Goal: Task Accomplishment & Management: Use online tool/utility

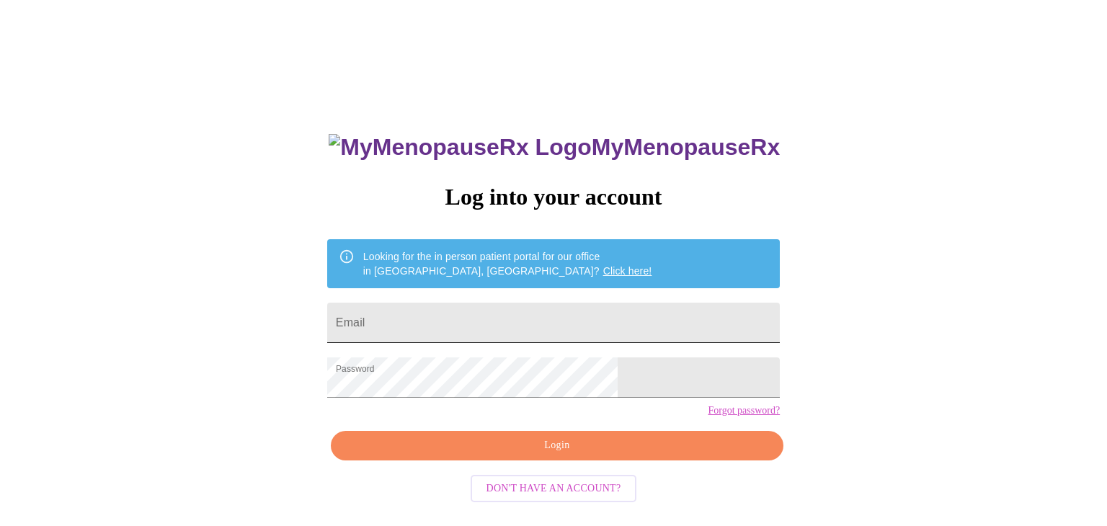
click at [445, 329] on input "Email" at bounding box center [553, 323] width 453 height 40
type input "[EMAIL_ADDRESS][DOMAIN_NAME]"
click at [533, 455] on span "Login" at bounding box center [556, 446] width 419 height 18
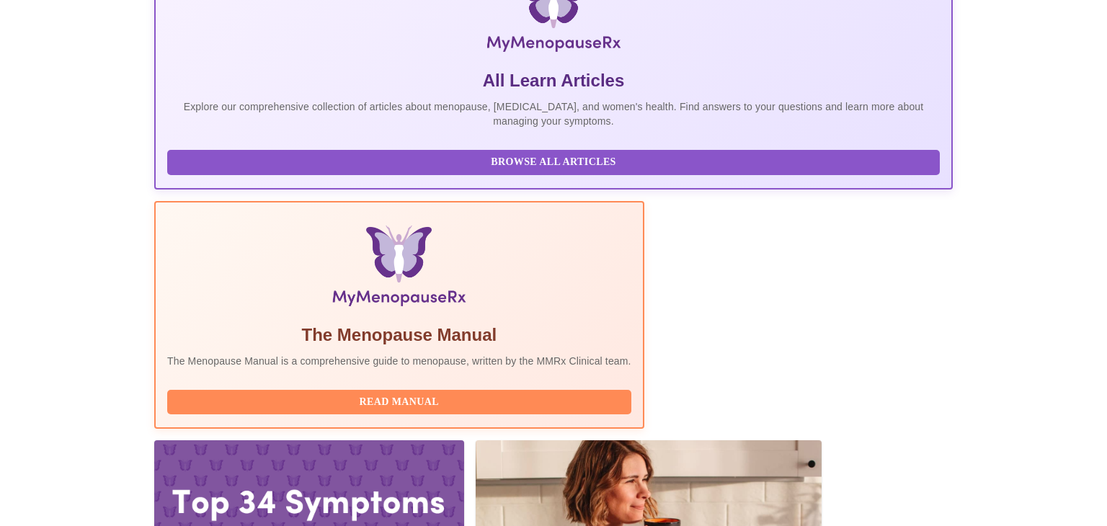
scroll to position [334, 0]
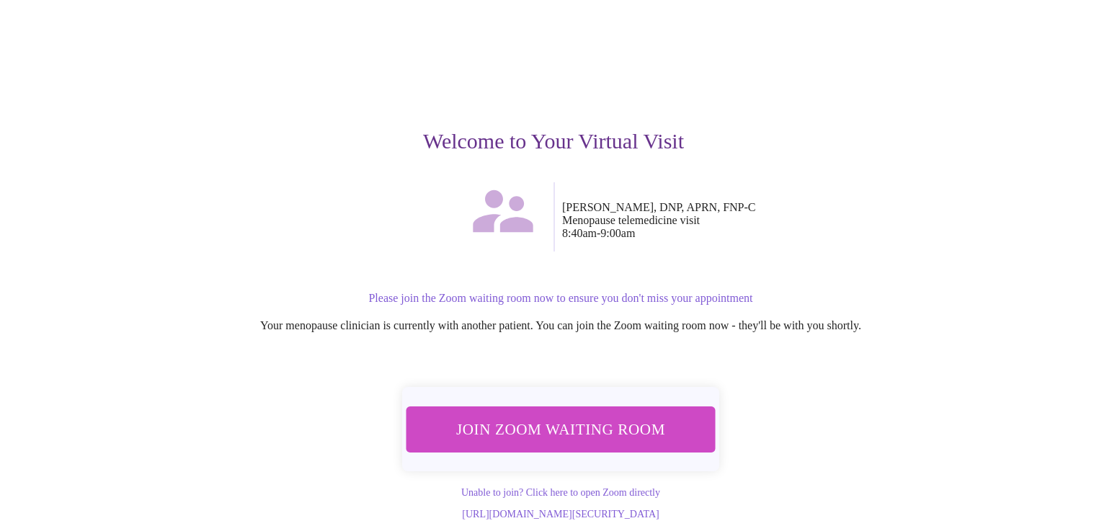
scroll to position [76, 0]
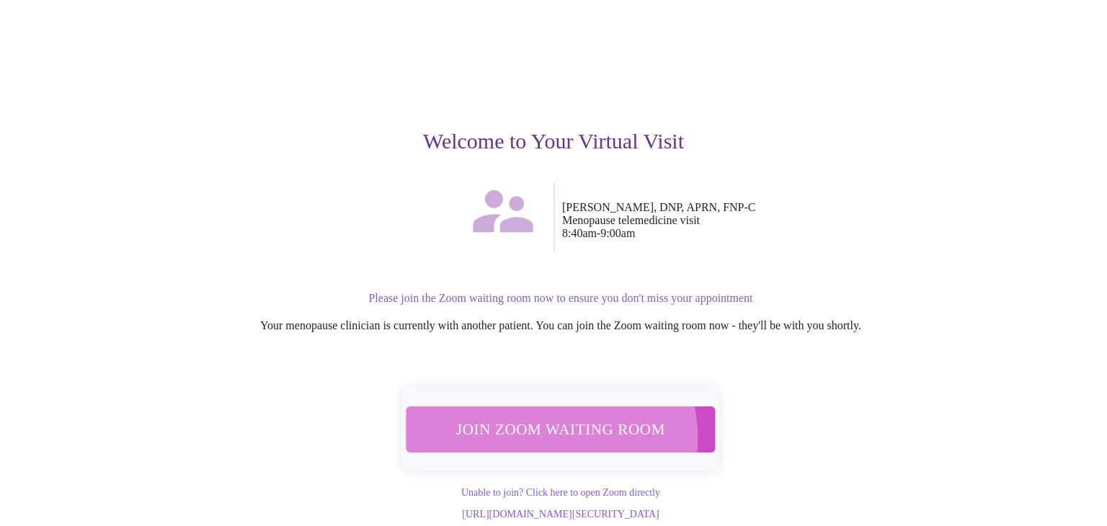
click at [548, 416] on span "Join Zoom Waiting Room" at bounding box center [560, 429] width 271 height 27
